Goal: Complete application form: Complete application form

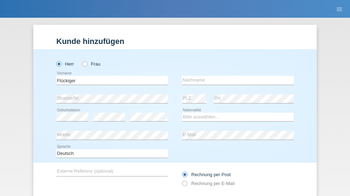
type input "Flückiger"
click at [235, 76] on input "text" at bounding box center [238, 80] width 112 height 9
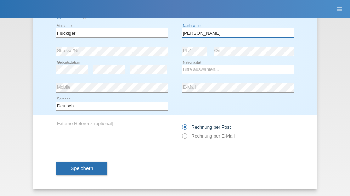
type input "Andreas"
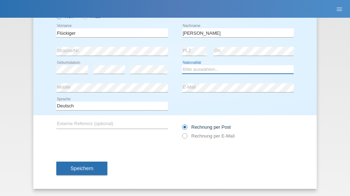
select select "CH"
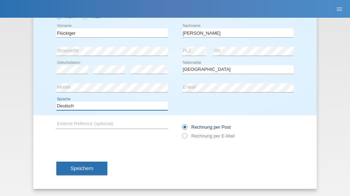
select select "en"
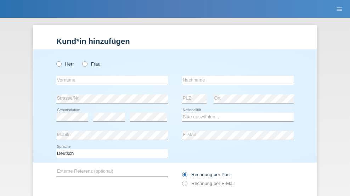
radio input "true"
click at [109, 76] on input "text" at bounding box center [112, 80] width 112 height 9
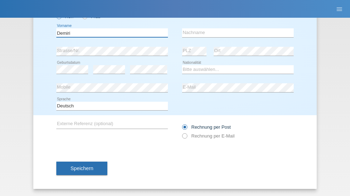
type input "Demiri"
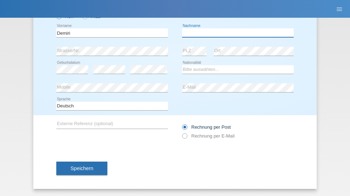
click at [235, 33] on input "text" at bounding box center [238, 32] width 112 height 9
type input "Saban"
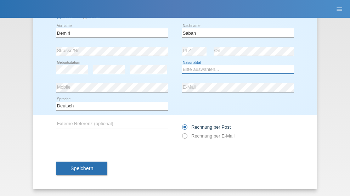
select select "RS"
select select "C"
select select "30"
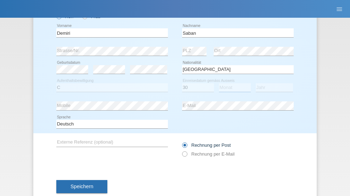
select select "05"
select select "2009"
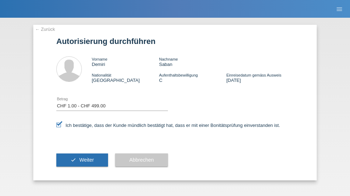
select select "1"
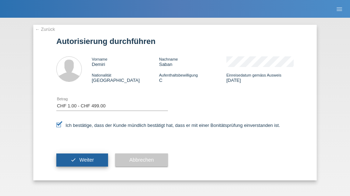
click at [82, 160] on span "Weiter" at bounding box center [86, 160] width 15 height 6
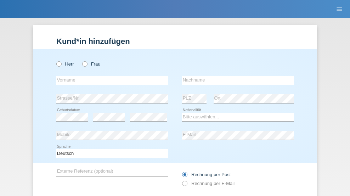
radio input "true"
click at [109, 76] on input "text" at bounding box center [112, 80] width 112 height 9
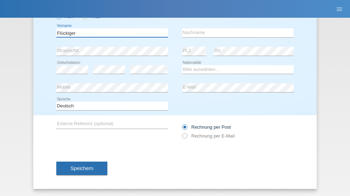
type input "Flückiger"
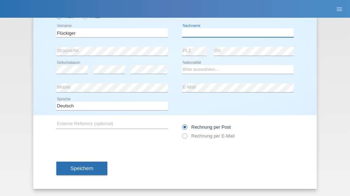
click at [235, 33] on input "text" at bounding box center [238, 32] width 112 height 9
type input "Andreas"
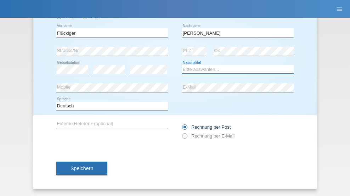
select select "CH"
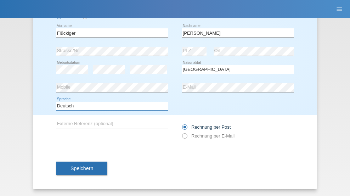
select select "en"
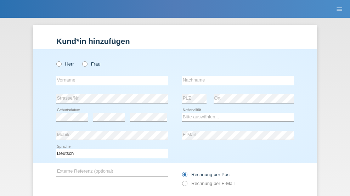
radio input "true"
click at [109, 76] on input "text" at bounding box center [112, 80] width 112 height 9
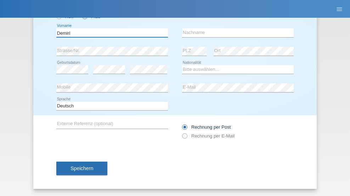
type input "Demiri"
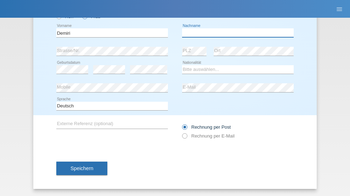
click at [235, 33] on input "text" at bounding box center [238, 32] width 112 height 9
type input "[PERSON_NAME]"
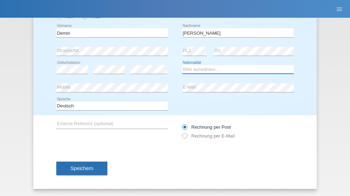
select select "RS"
select select "C"
select select "22"
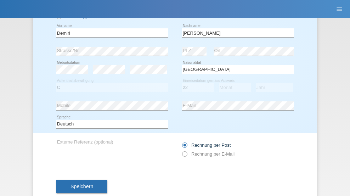
select select "03"
select select "1988"
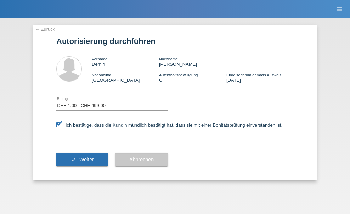
select select "1"
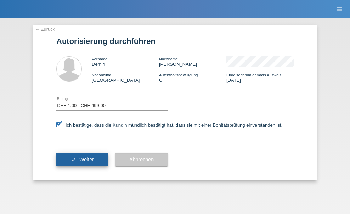
click at [82, 160] on span "Weiter" at bounding box center [86, 160] width 15 height 6
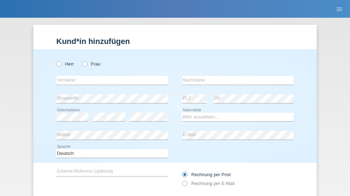
radio input "true"
click at [109, 76] on input "text" at bounding box center [112, 80] width 112 height 9
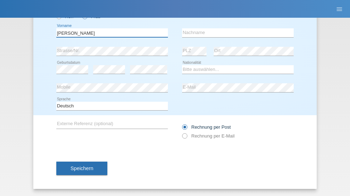
type input "[PERSON_NAME]"
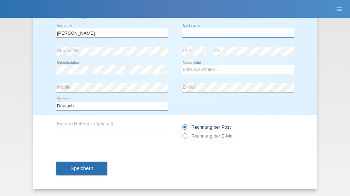
click at [235, 33] on input "text" at bounding box center [238, 32] width 112 height 9
type input "Frei"
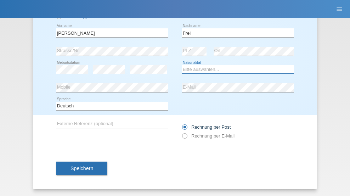
select select "CH"
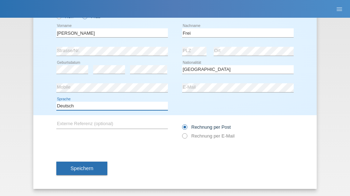
select select "en"
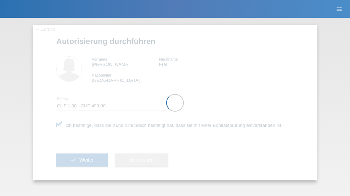
select select "1"
